Goal: Check status: Check status

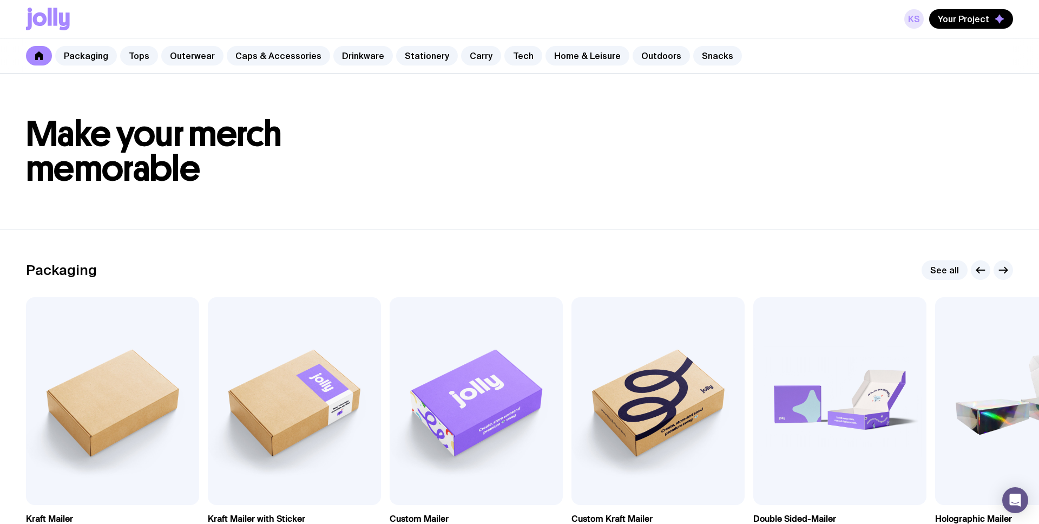
click at [916, 22] on link "kS" at bounding box center [914, 18] width 19 height 19
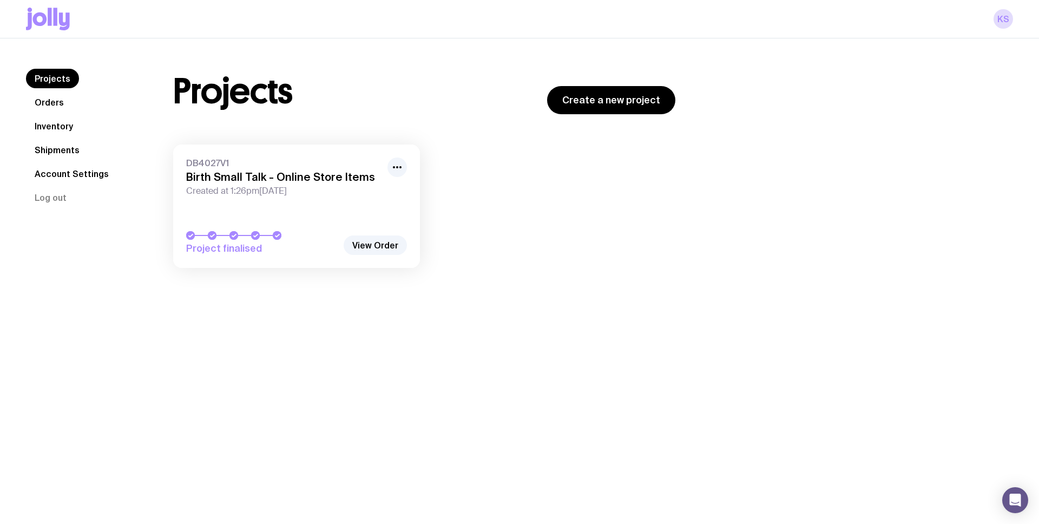
click at [61, 145] on link "Shipments" at bounding box center [57, 149] width 62 height 19
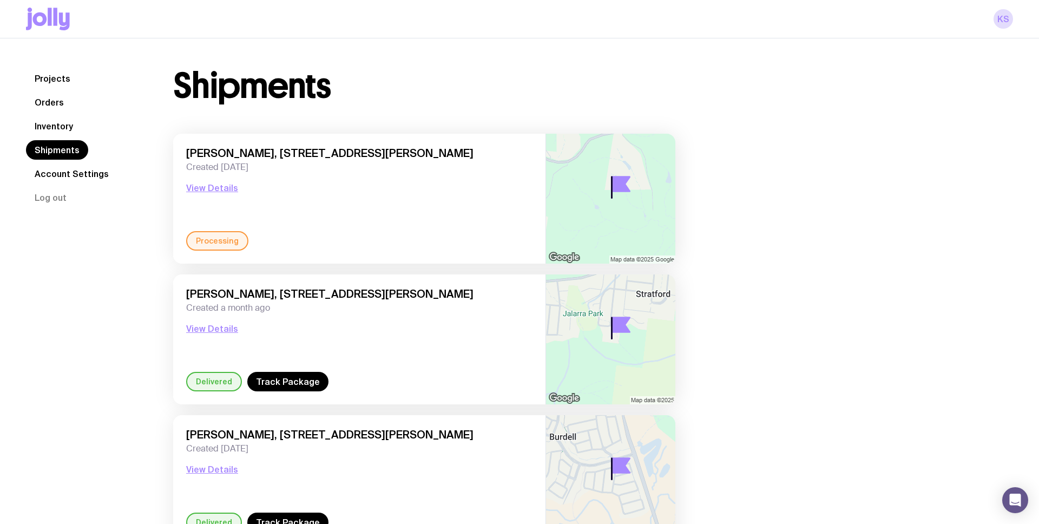
click at [60, 125] on link "Inventory" at bounding box center [54, 125] width 56 height 19
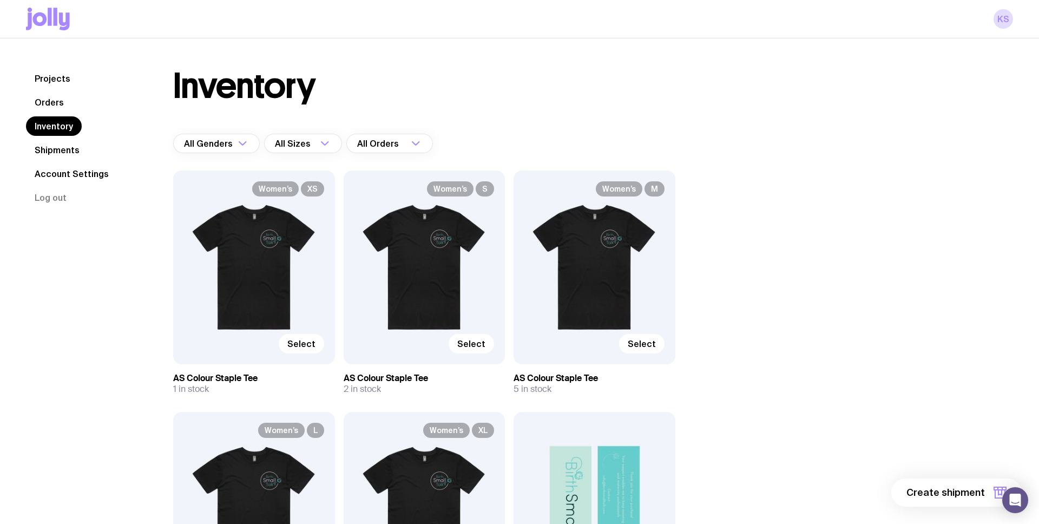
click at [52, 150] on link "Shipments" at bounding box center [57, 149] width 62 height 19
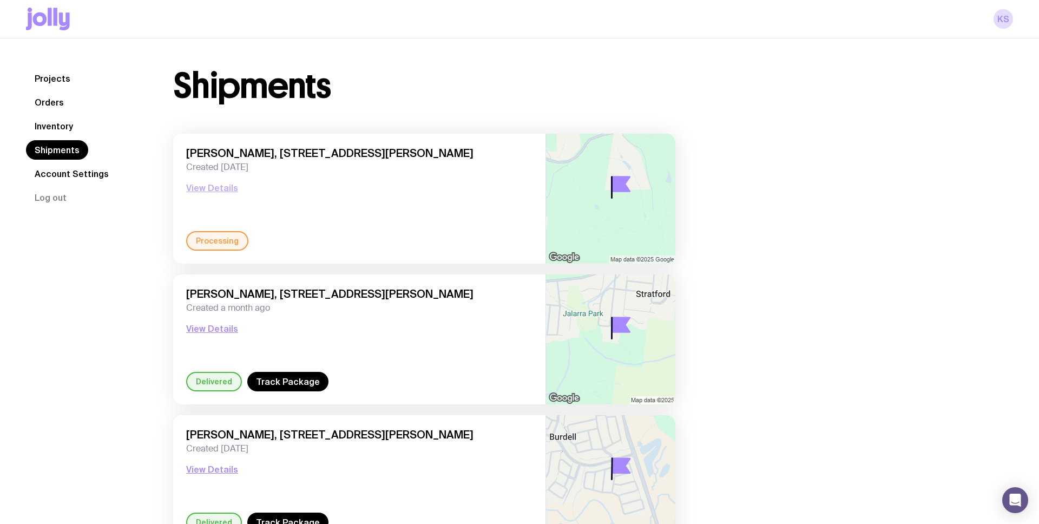
click at [220, 190] on button "View Details" at bounding box center [212, 187] width 52 height 13
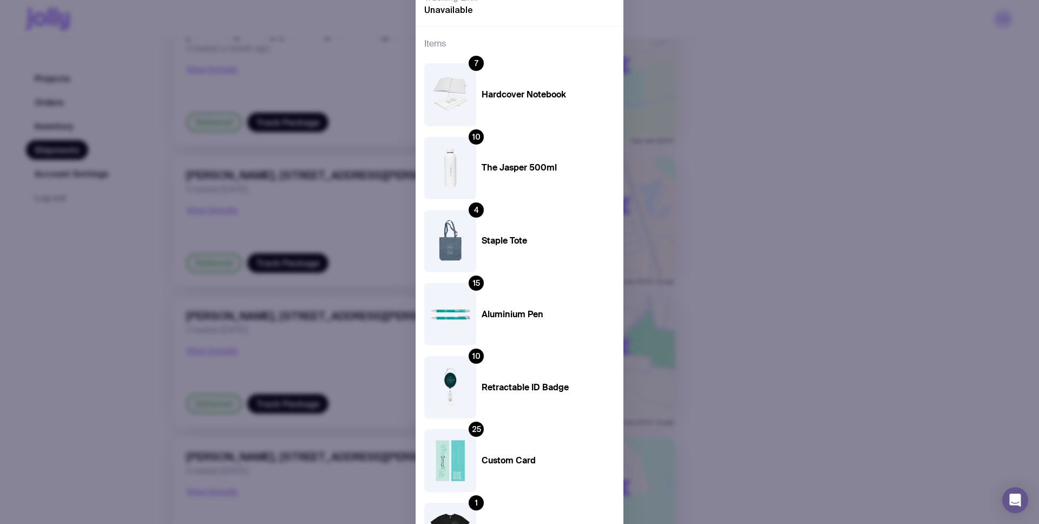
scroll to position [279, 0]
click at [140, 44] on div "Processing [PERSON_NAME], [STREET_ADDRESS][PERSON_NAME] Created a few seconds a…" at bounding box center [519, 262] width 1039 height 524
